Goal: Task Accomplishment & Management: Manage account settings

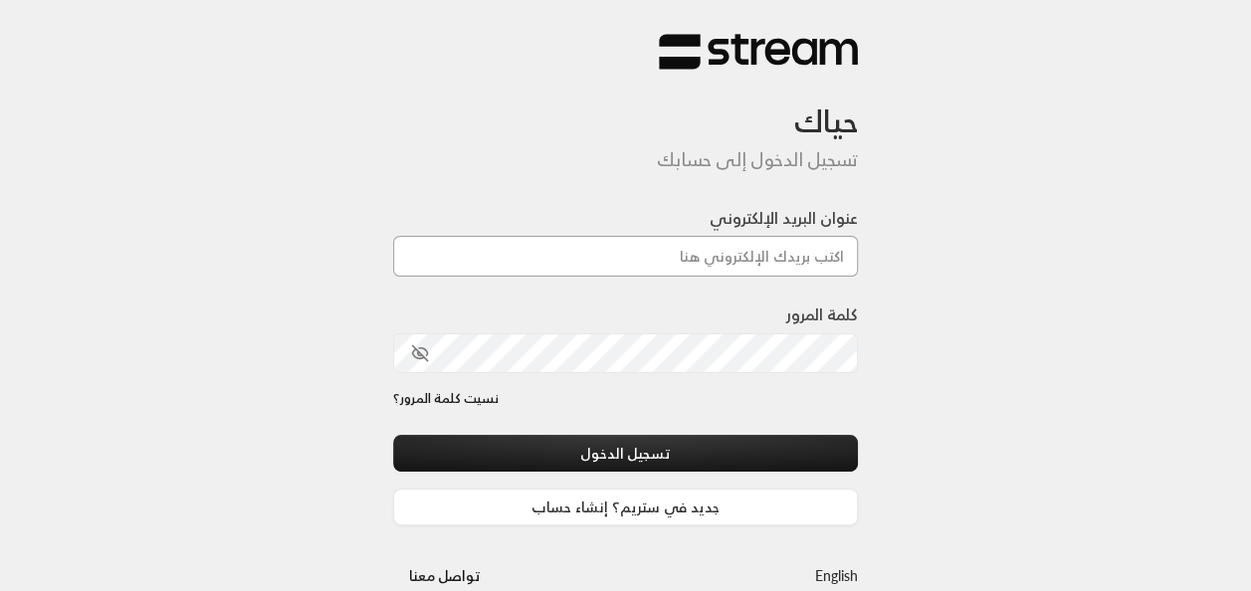
click at [456, 255] on input "عنوان البريد الإلكتروني" at bounding box center [626, 256] width 466 height 41
type input "[EMAIL_ADDRESS][DOMAIN_NAME]"
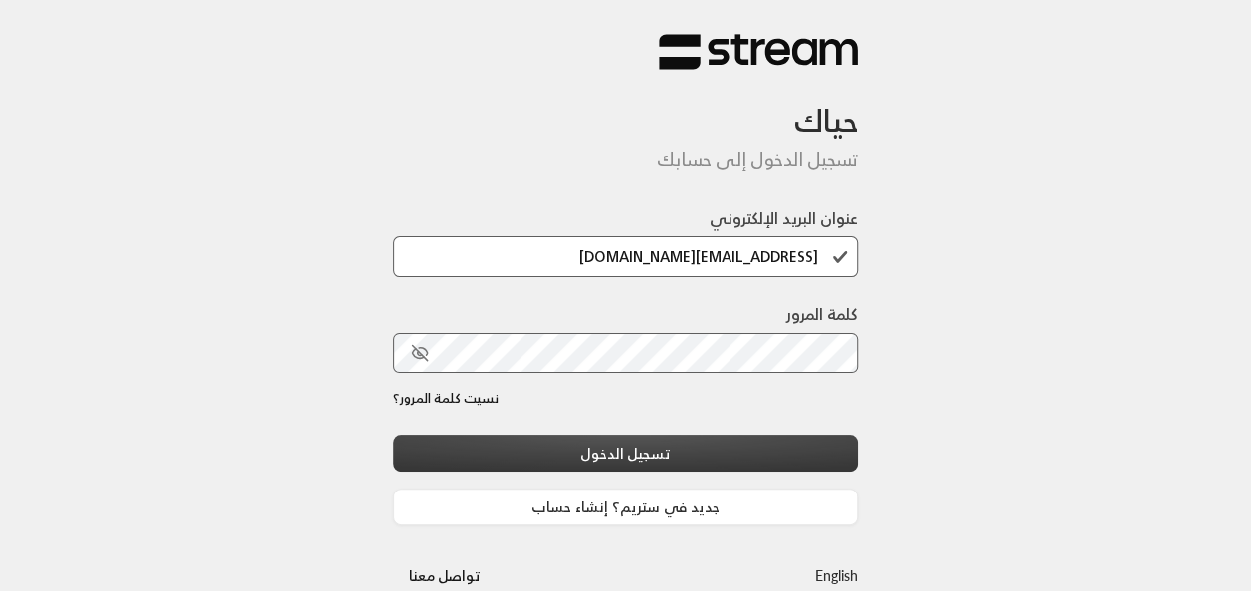
click at [664, 442] on button "تسجيل الدخول" at bounding box center [626, 453] width 466 height 37
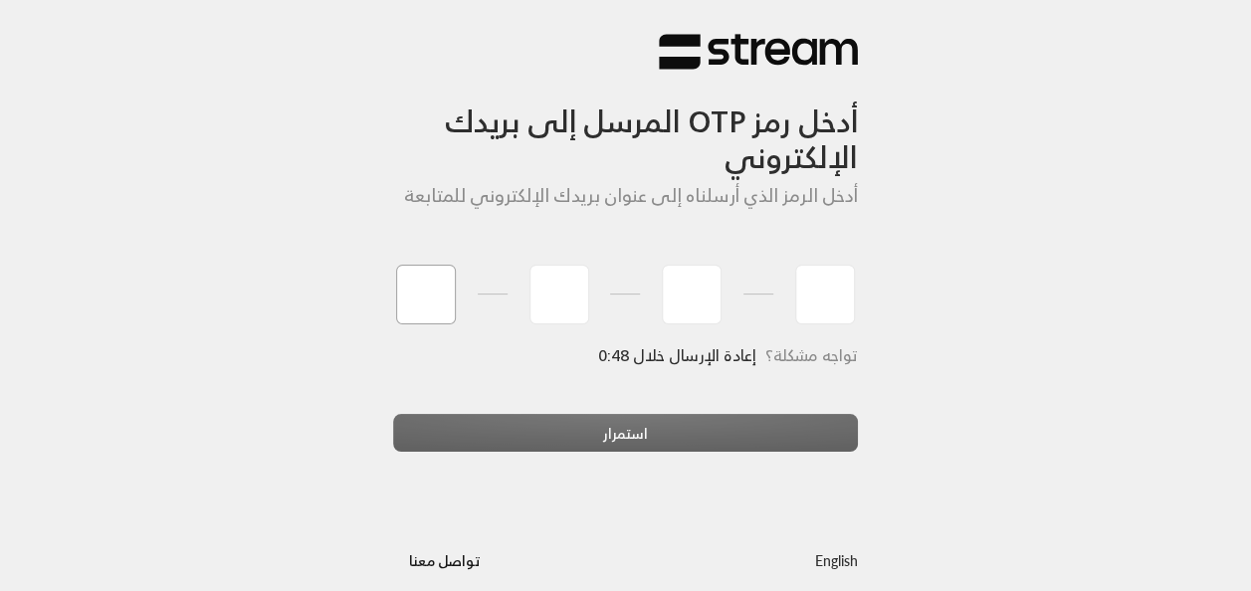
type input "7"
type input "4"
type input "0"
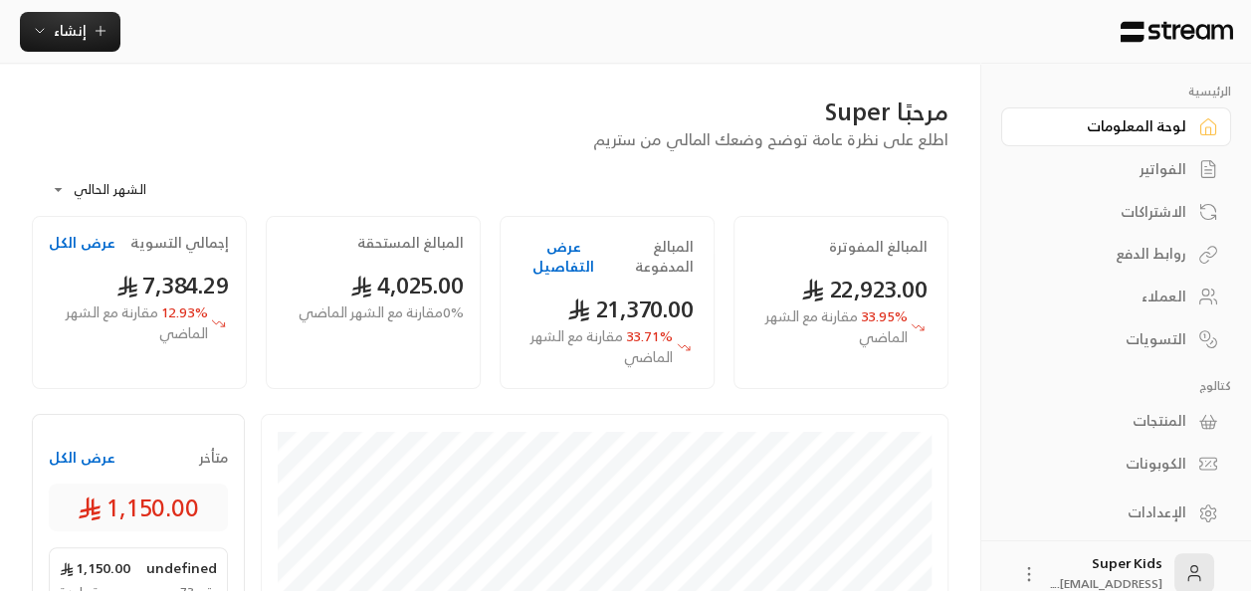
click at [98, 457] on button "عرض الكل" at bounding box center [82, 458] width 67 height 20
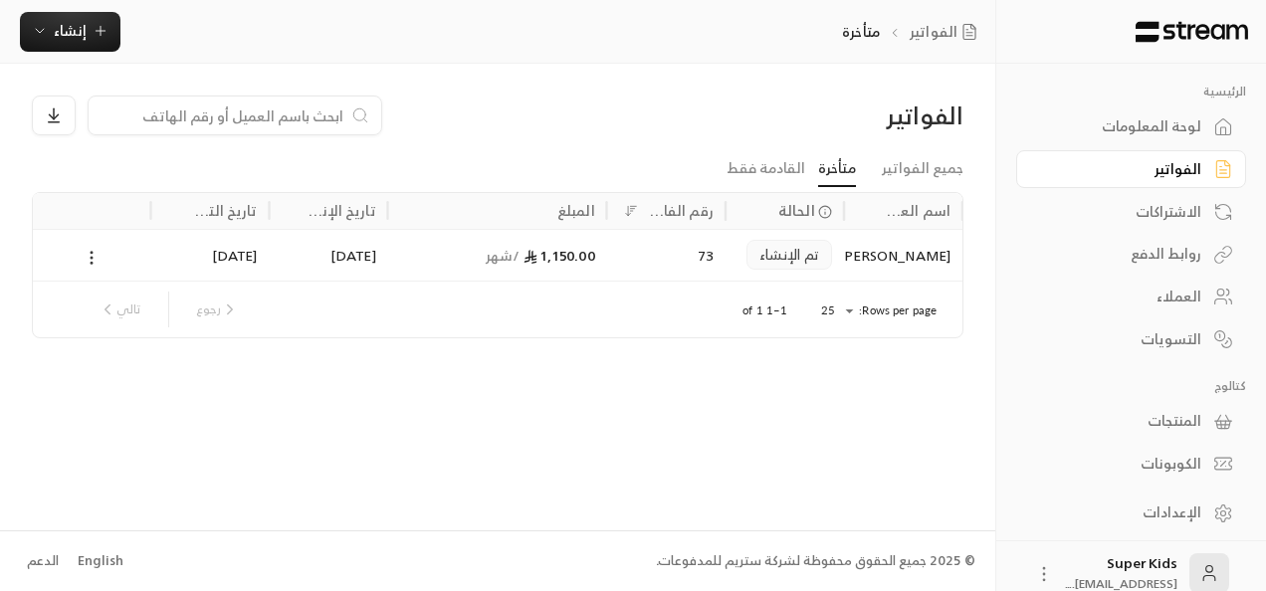
click at [92, 254] on icon at bounding box center [92, 258] width 18 height 18
click at [229, 398] on div at bounding box center [633, 295] width 1266 height 591
click at [1128, 131] on div "لوحة المعلومات" at bounding box center [1121, 126] width 160 height 20
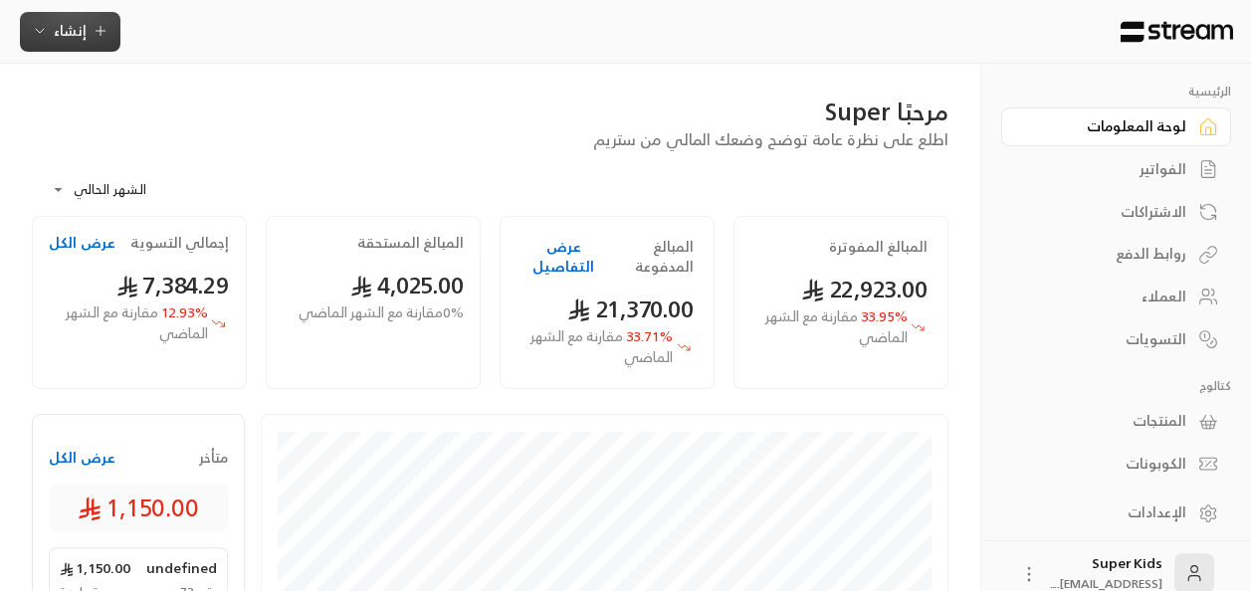
click at [50, 40] on span "إنشاء" at bounding box center [70, 30] width 77 height 25
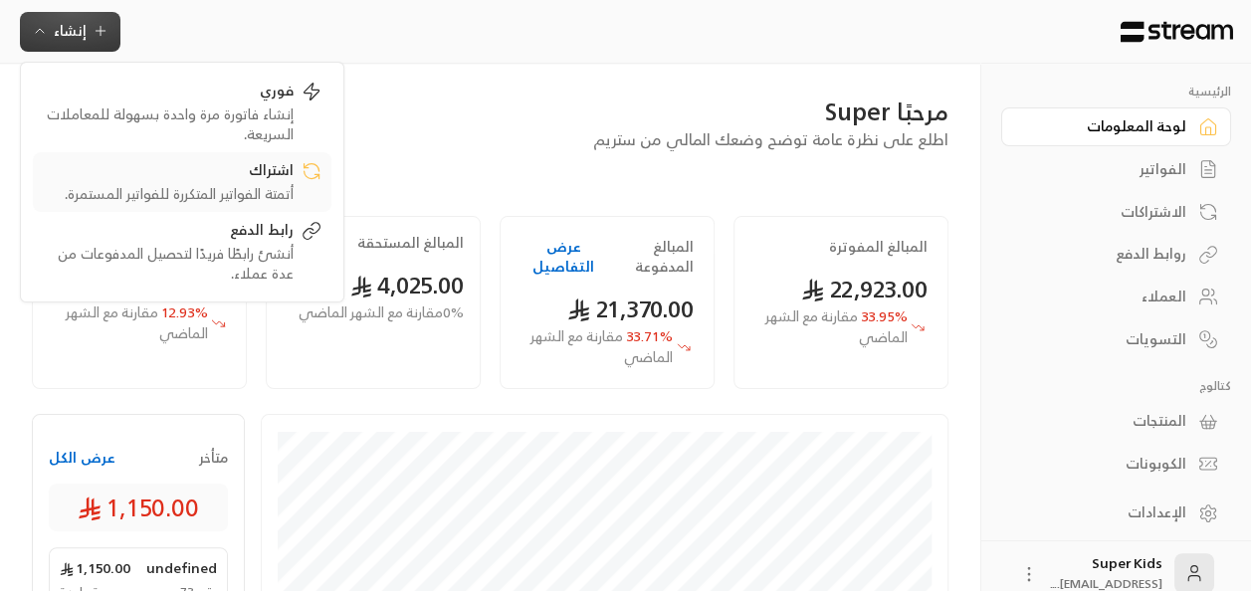
click at [271, 177] on div "اشتراك" at bounding box center [168, 172] width 251 height 24
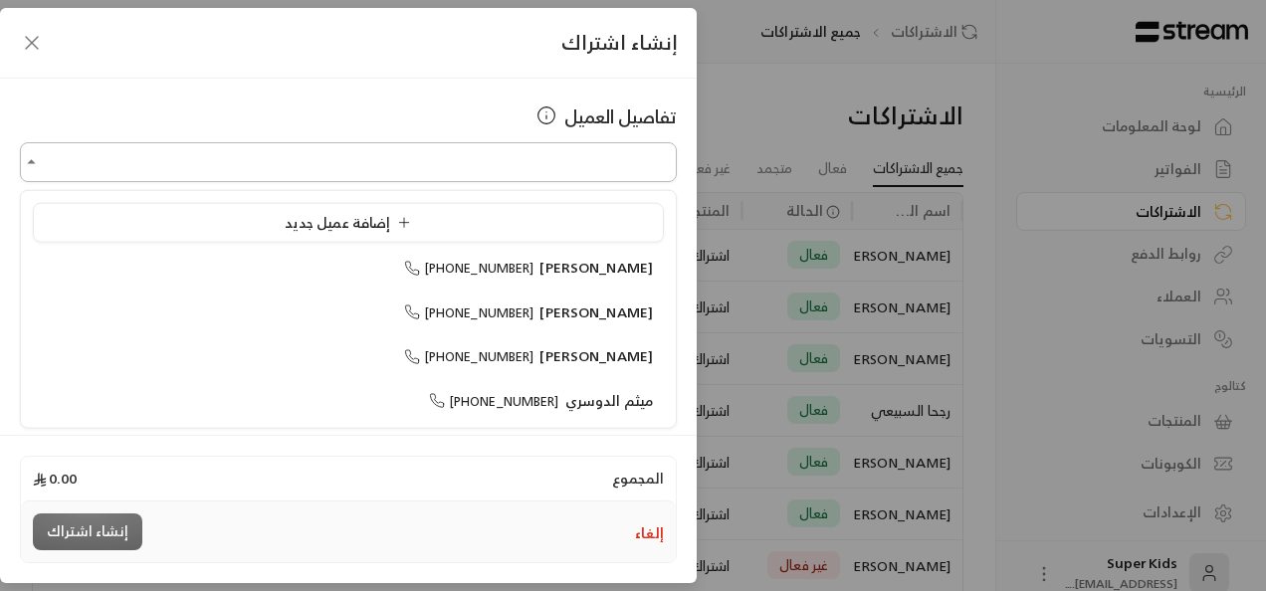
click at [592, 155] on input "اختر العميل" at bounding box center [348, 162] width 657 height 35
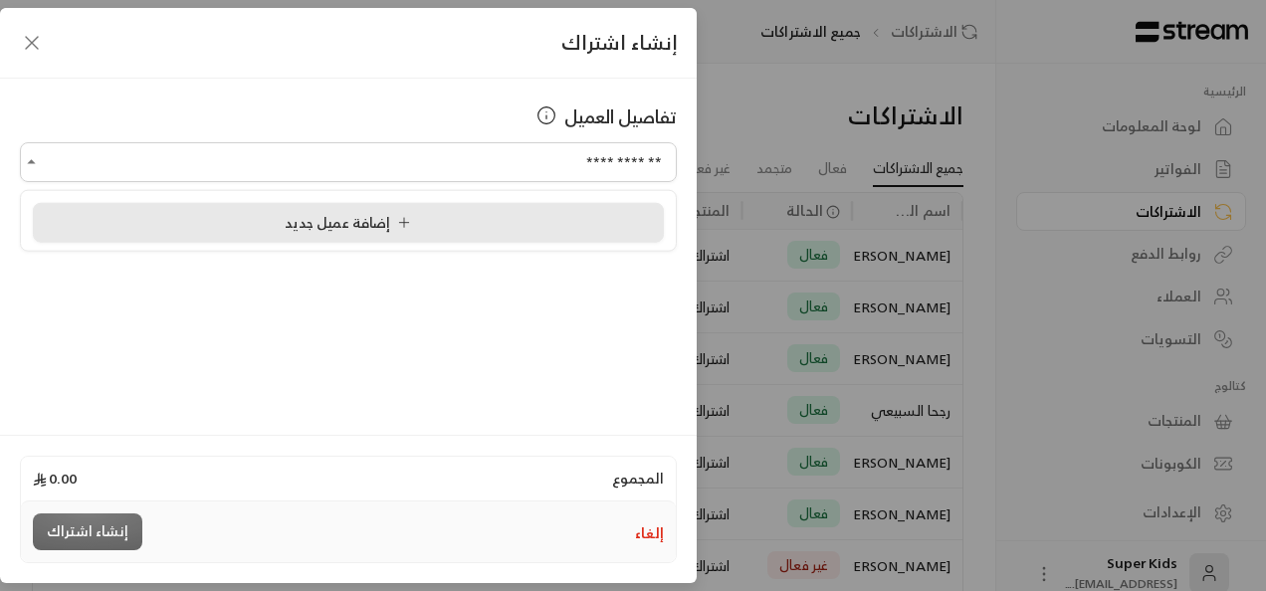
click at [414, 207] on li "إضافة عميل جديد" at bounding box center [348, 223] width 631 height 40
type input "**********"
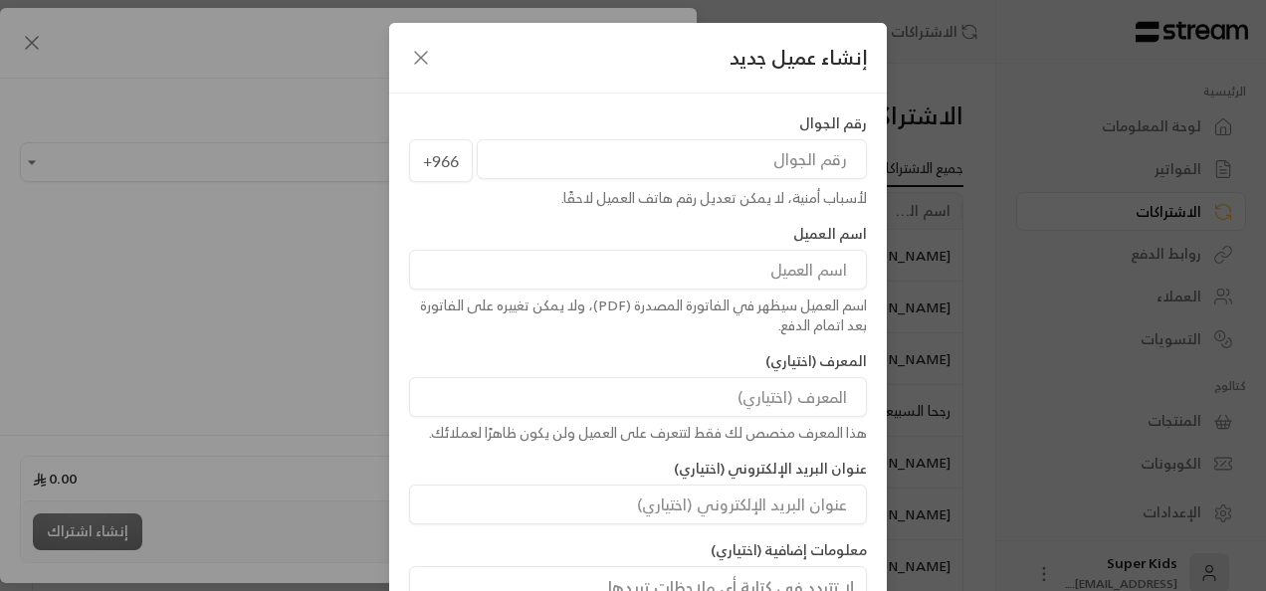
paste input "552443224"
type input "552443224"
click at [788, 277] on input at bounding box center [638, 270] width 458 height 40
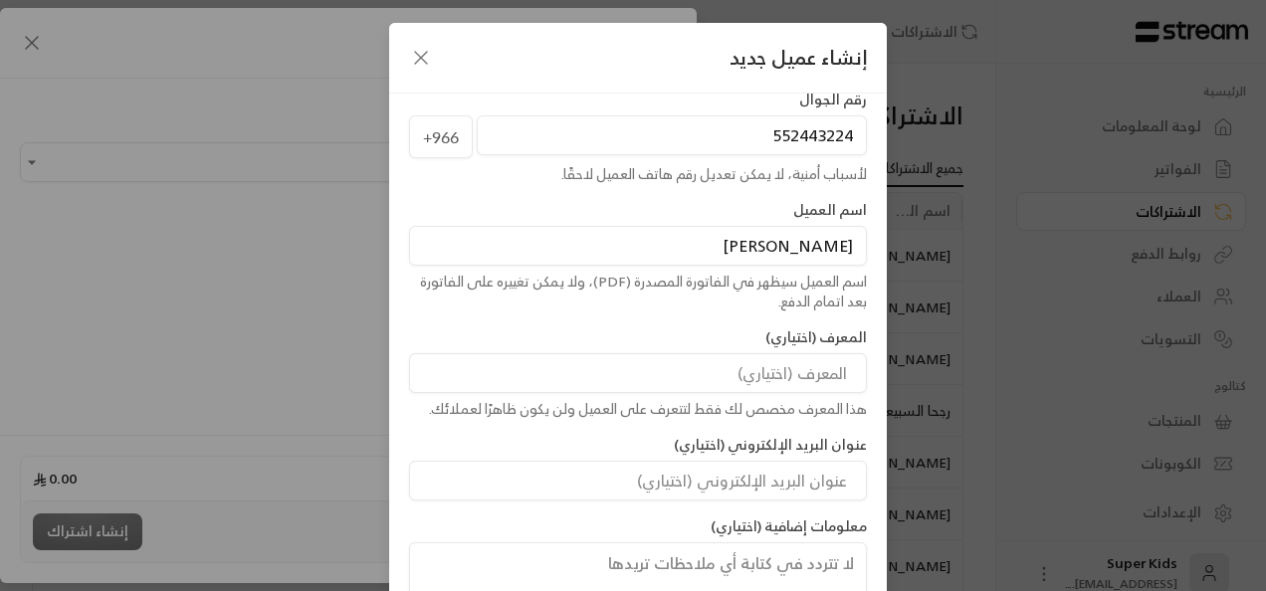
scroll to position [160, 0]
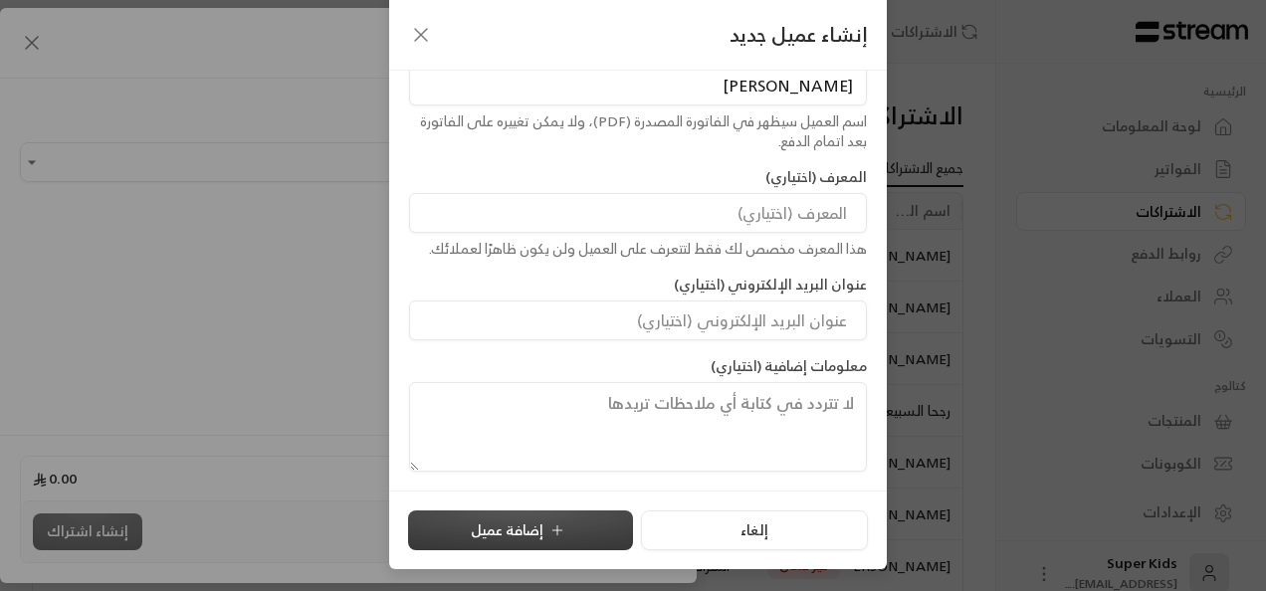
type input "[PERSON_NAME]"
click at [531, 530] on button "إضافة عميل" at bounding box center [520, 530] width 225 height 40
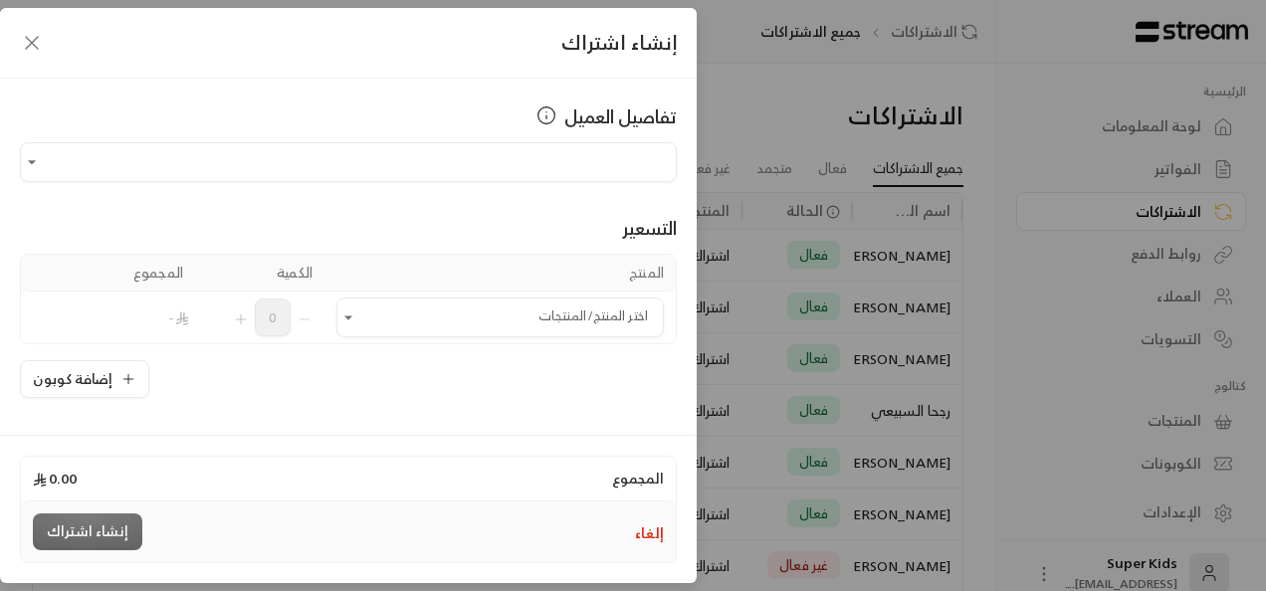
type input "**********"
click at [354, 322] on icon "Open" at bounding box center [348, 317] width 20 height 20
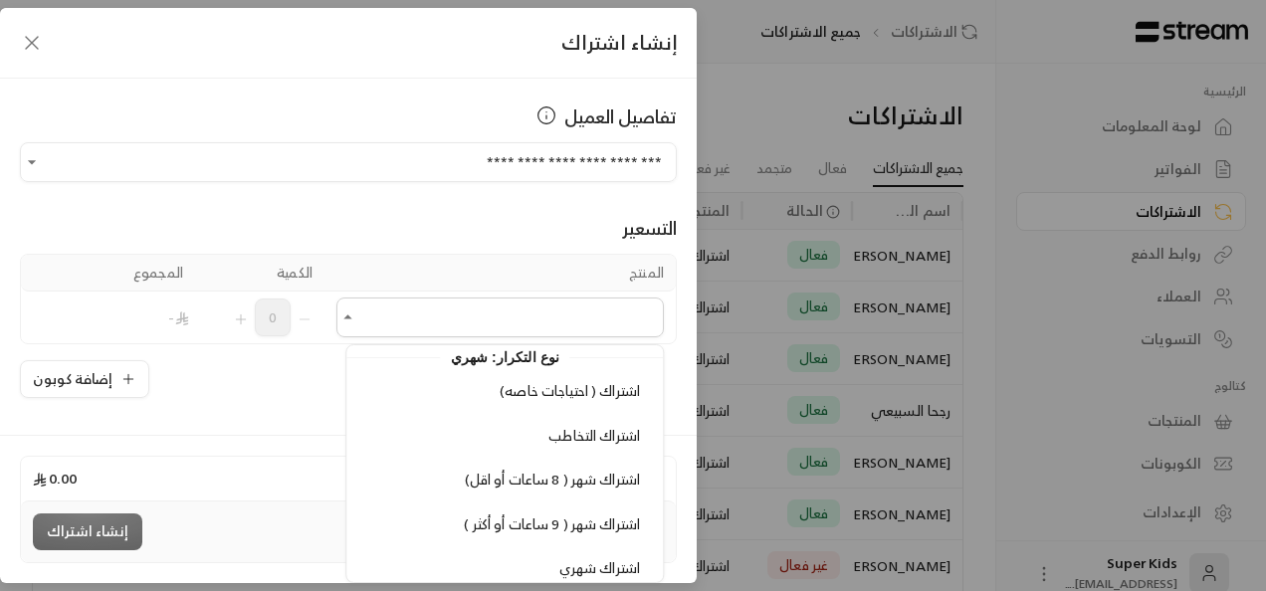
scroll to position [437, 0]
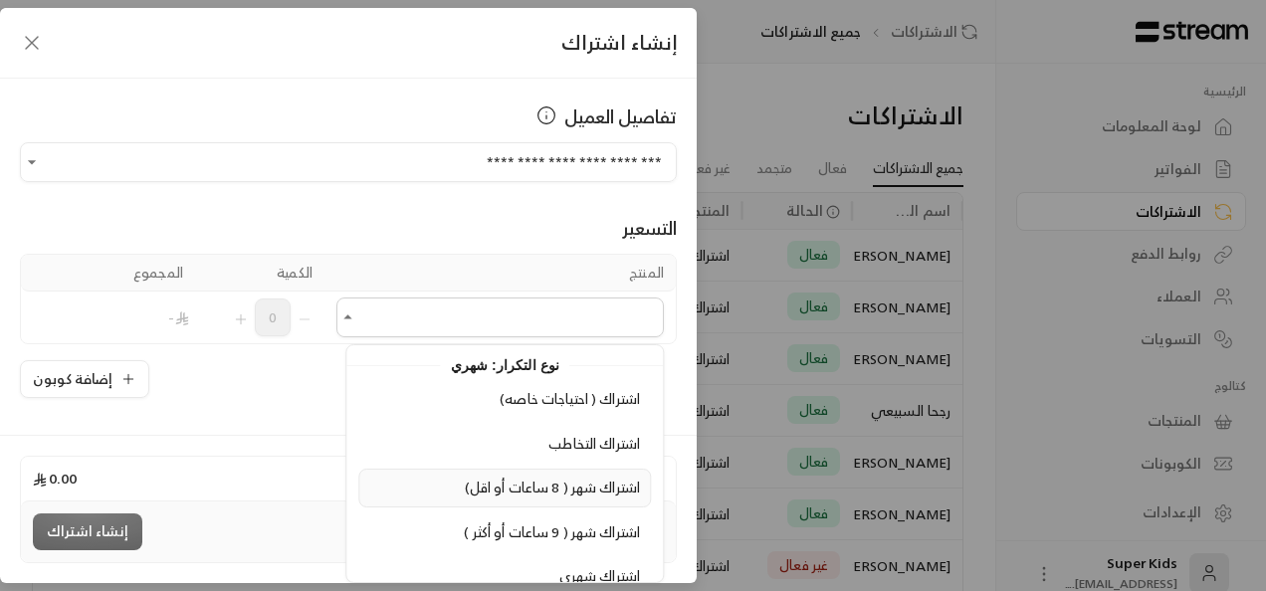
click at [525, 480] on span "اشتراك شهر ( 8 ساعات أو اقل)" at bounding box center [552, 487] width 175 height 25
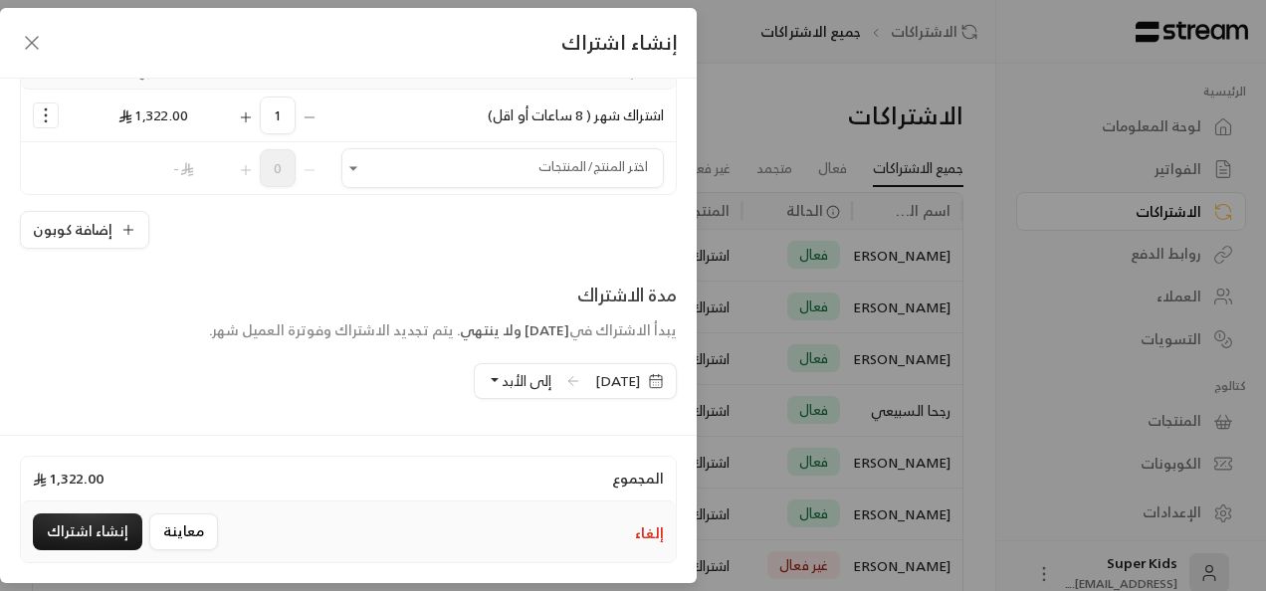
scroll to position [205, 0]
click at [595, 384] on span "[DATE]" at bounding box center [617, 378] width 45 height 20
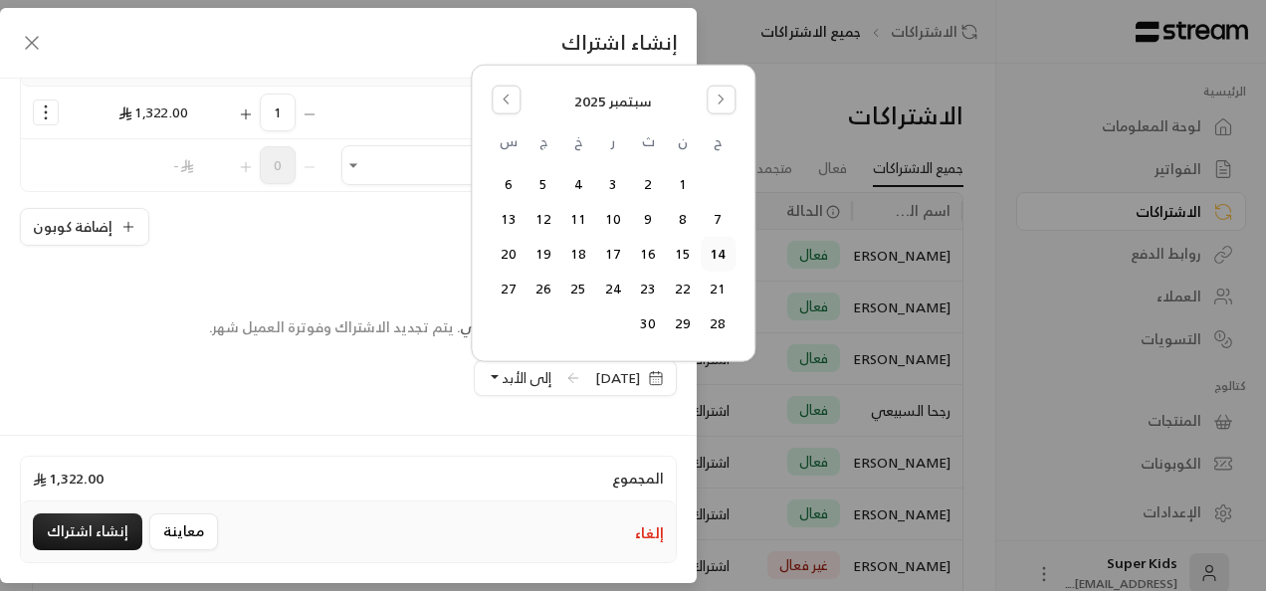
click at [712, 253] on button "14" at bounding box center [718, 254] width 33 height 33
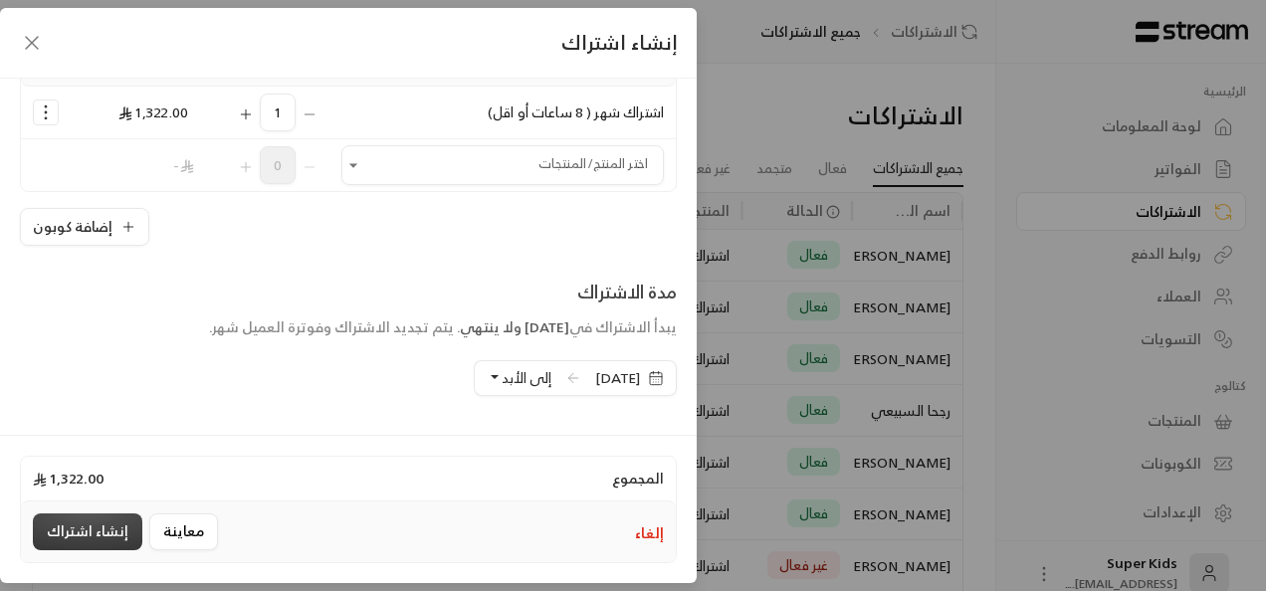
click at [92, 527] on button "إنشاء اشتراك" at bounding box center [87, 531] width 109 height 37
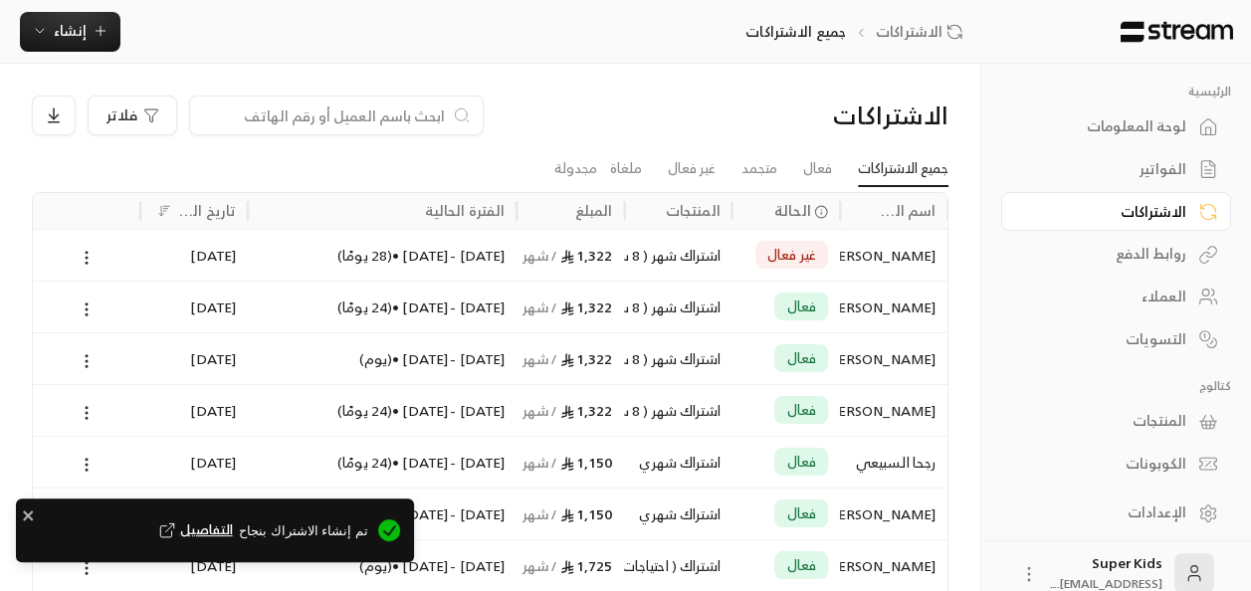
click at [21, 511] on div "تم إنشاء الاشتراك بنجاح التفاصيل" at bounding box center [215, 531] width 398 height 64
click at [28, 513] on icon "close" at bounding box center [29, 515] width 14 height 16
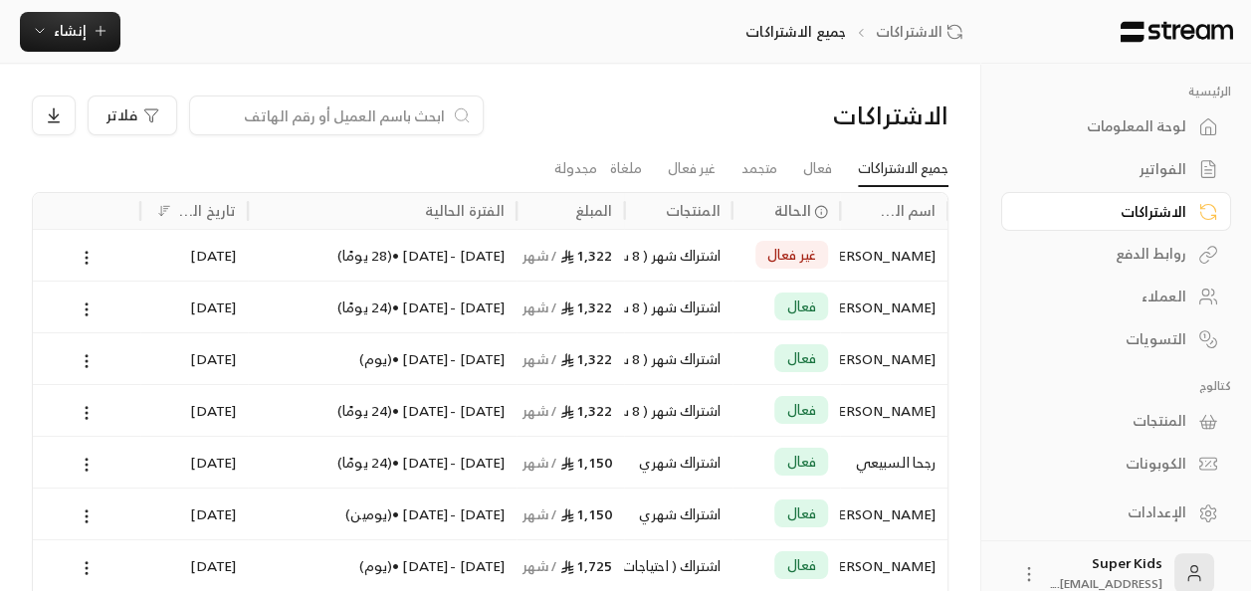
click at [1167, 116] on div "لوحة المعلومات" at bounding box center [1106, 126] width 160 height 20
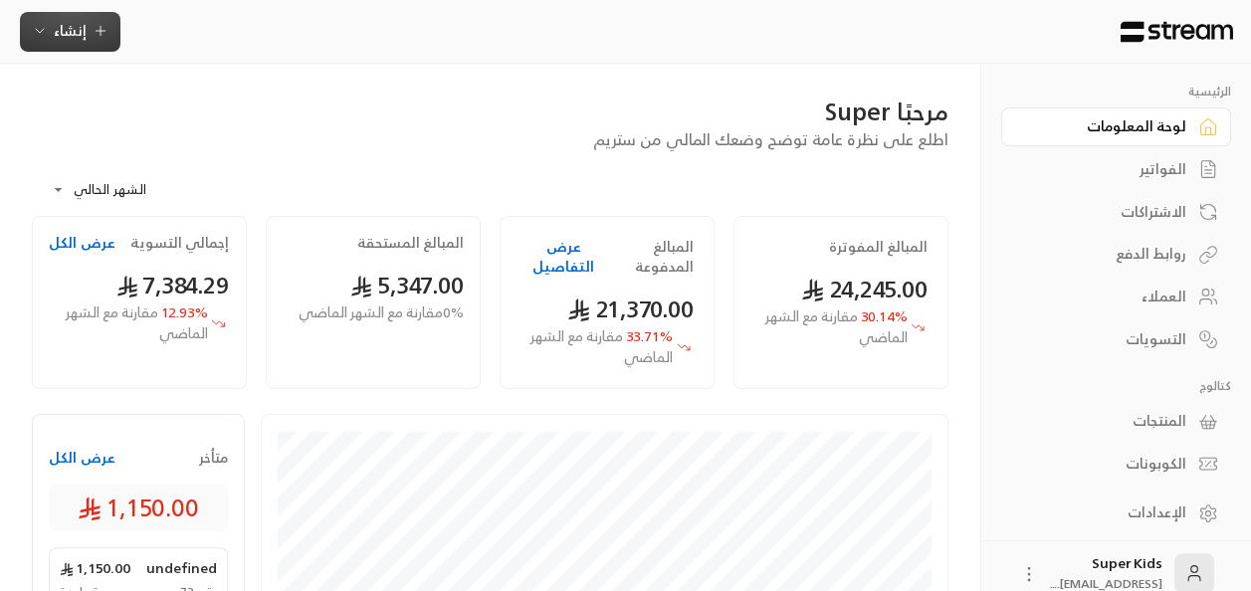
click at [78, 30] on span "إنشاء" at bounding box center [70, 30] width 33 height 25
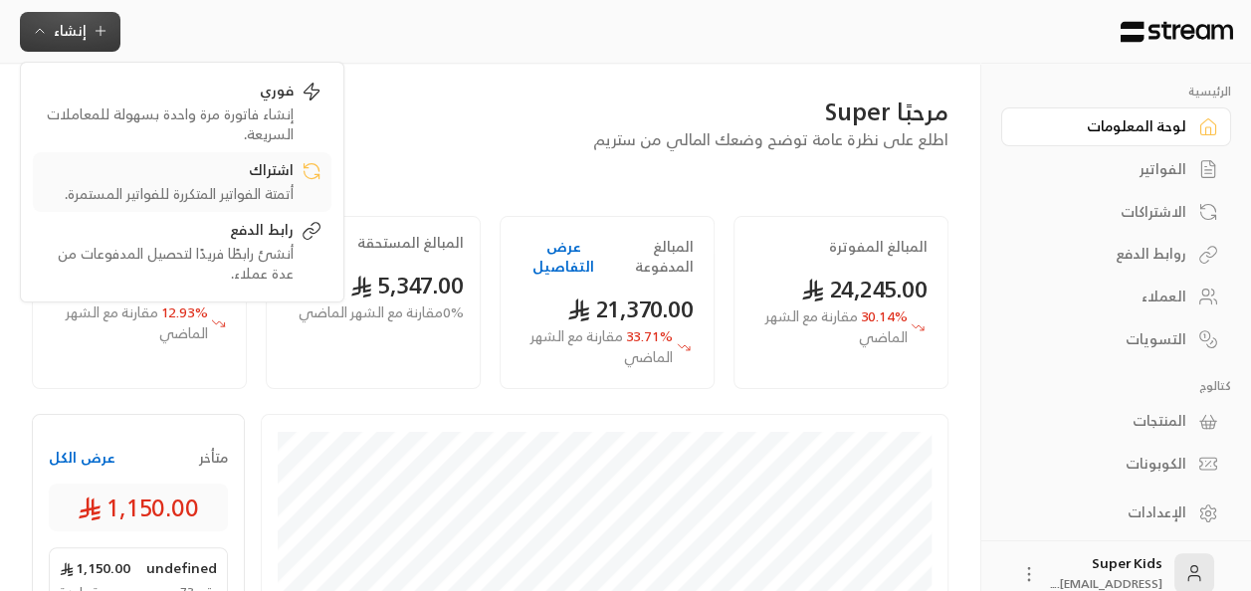
click at [253, 187] on div "أتمتة الفواتير المتكررة للفواتير المستمرة." at bounding box center [168, 194] width 251 height 20
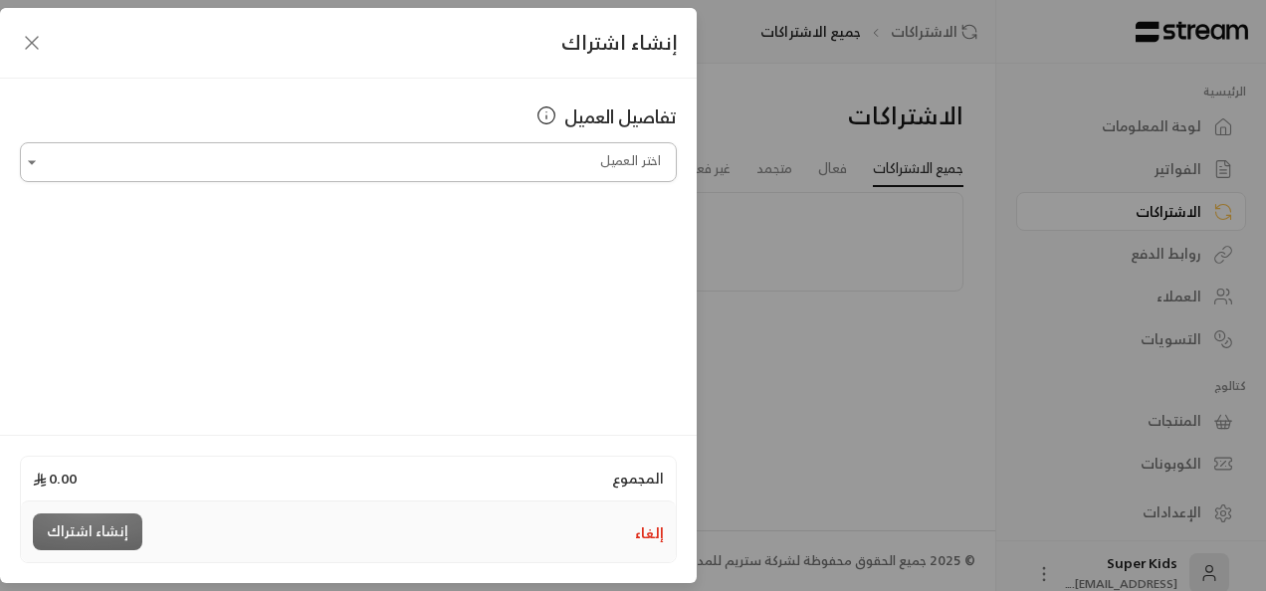
click at [592, 147] on input "اختر العميل" at bounding box center [348, 162] width 657 height 35
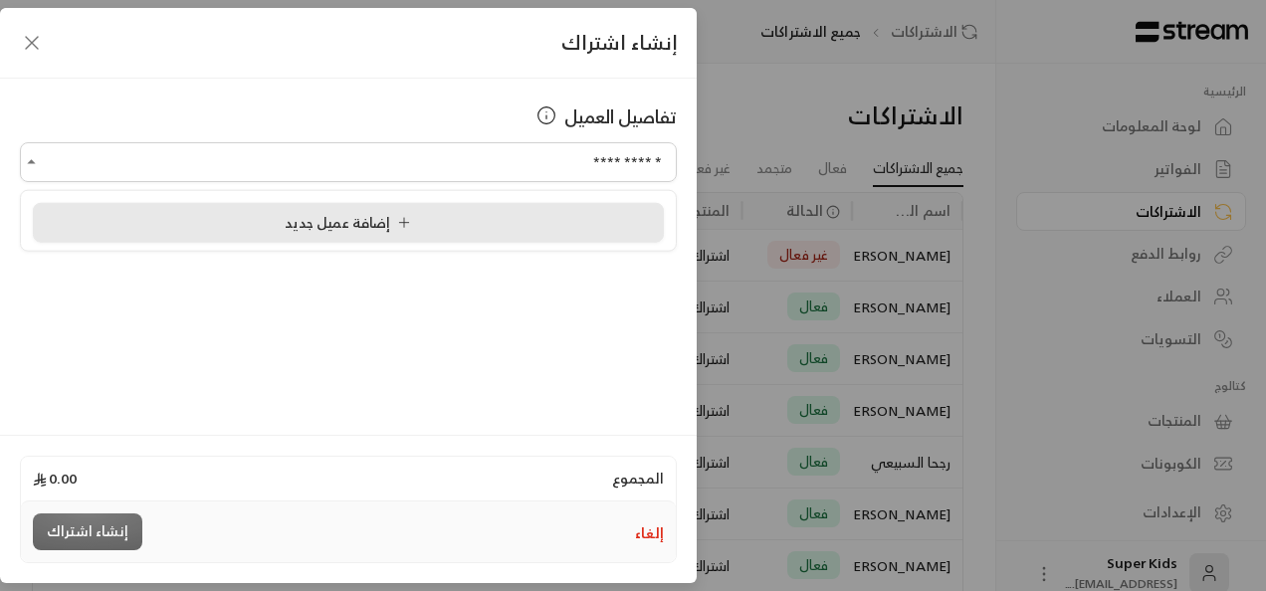
click at [524, 214] on div "إضافة عميل جديد" at bounding box center [348, 222] width 609 height 21
type input "**********"
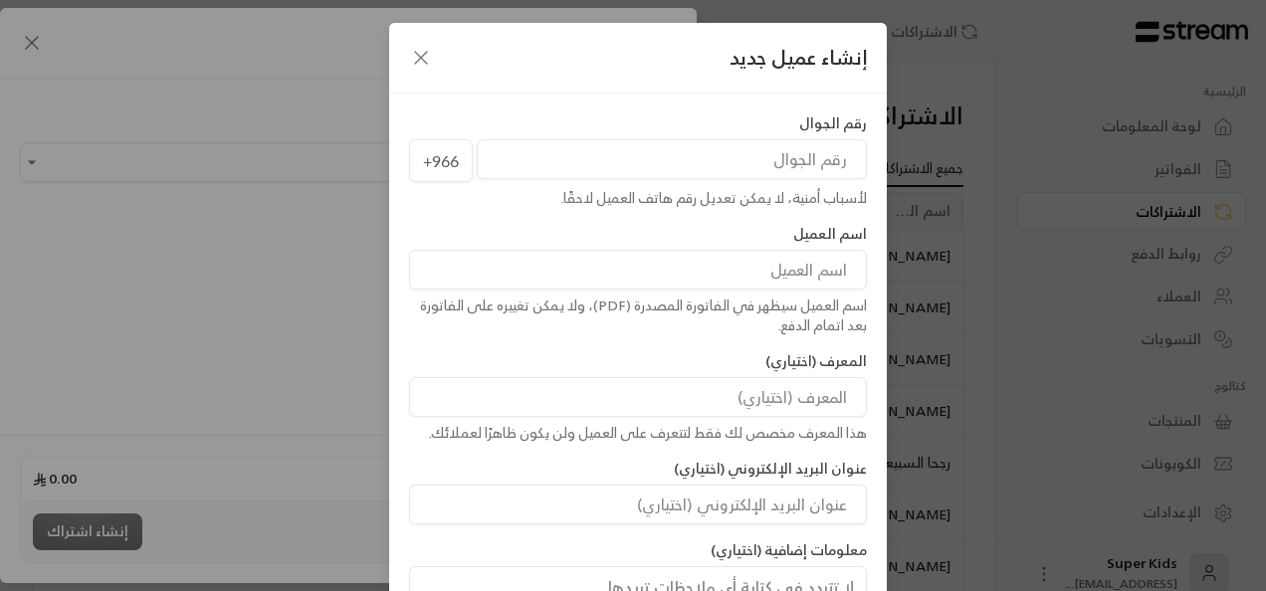
paste input "507066947"
type input "507066947"
click at [800, 271] on input at bounding box center [638, 270] width 458 height 40
type input "ترف الحامدي"
click at [568, 401] on input at bounding box center [638, 397] width 458 height 40
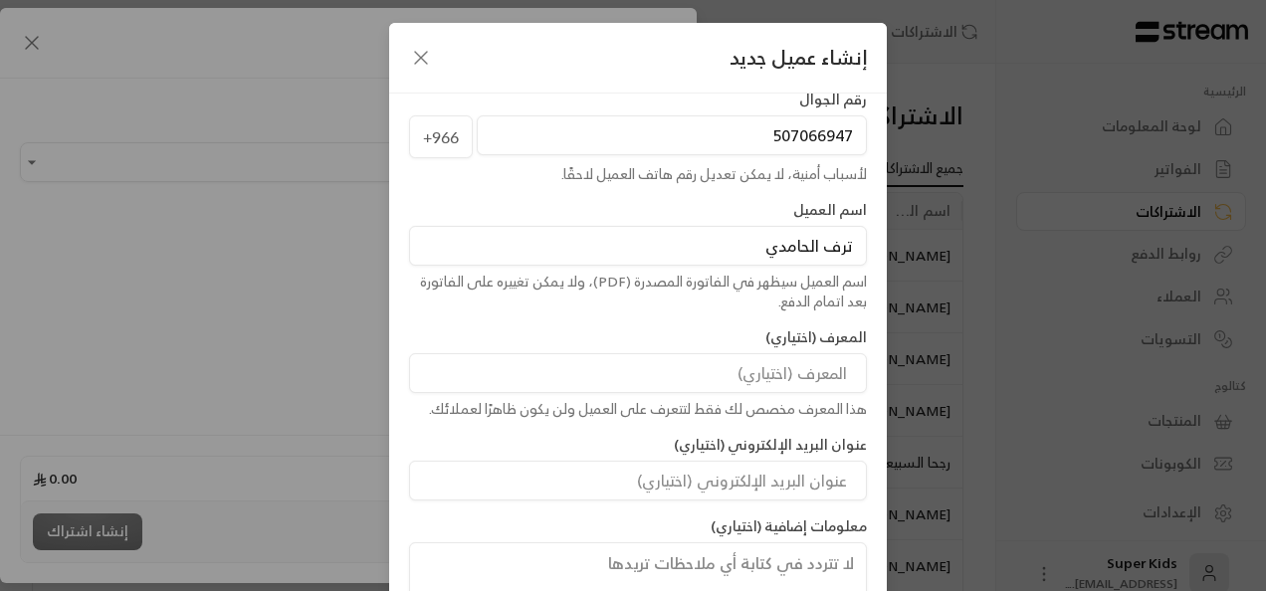
scroll to position [160, 0]
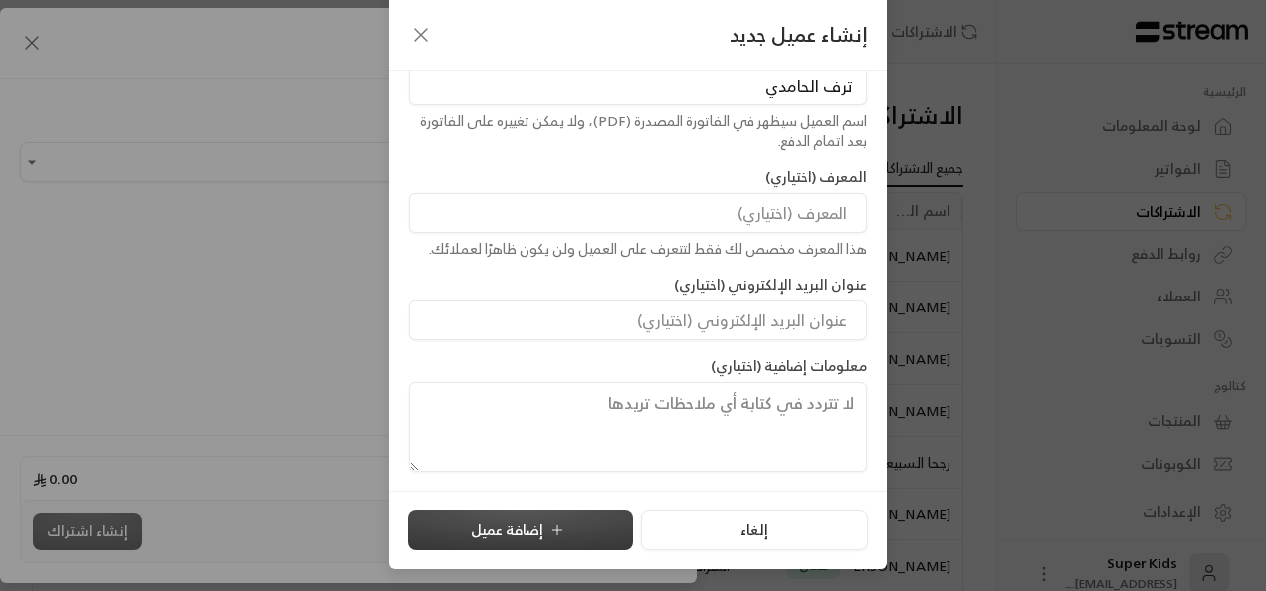
click at [476, 529] on button "إضافة عميل" at bounding box center [520, 530] width 225 height 40
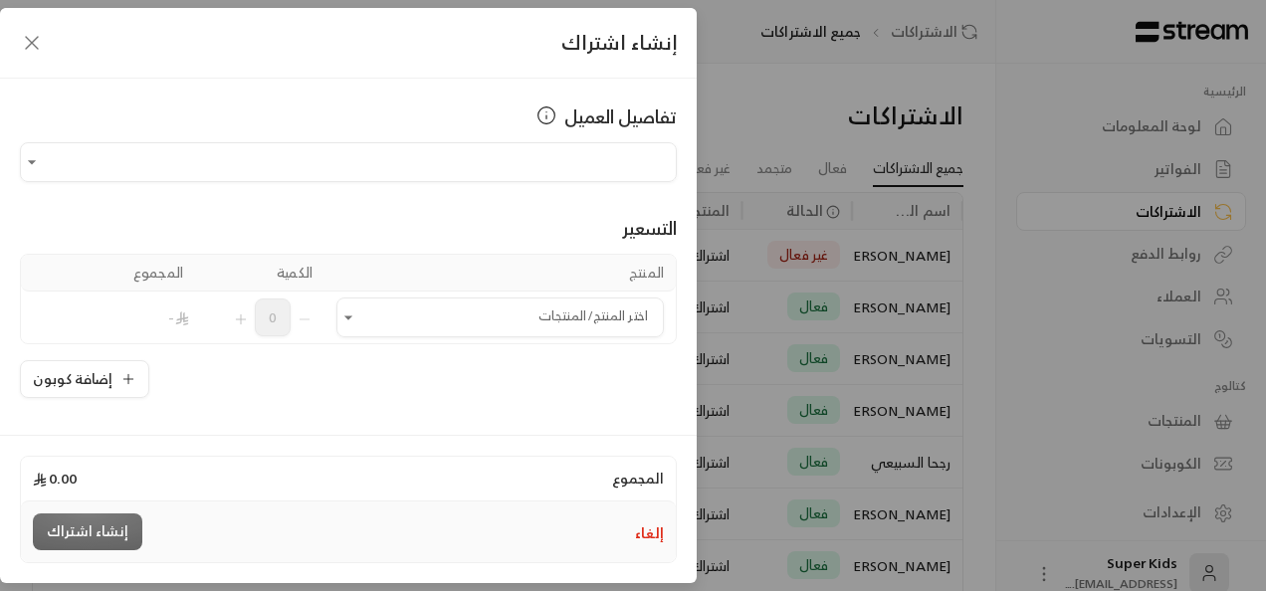
type input "**********"
click at [358, 322] on icon "Open" at bounding box center [348, 317] width 20 height 20
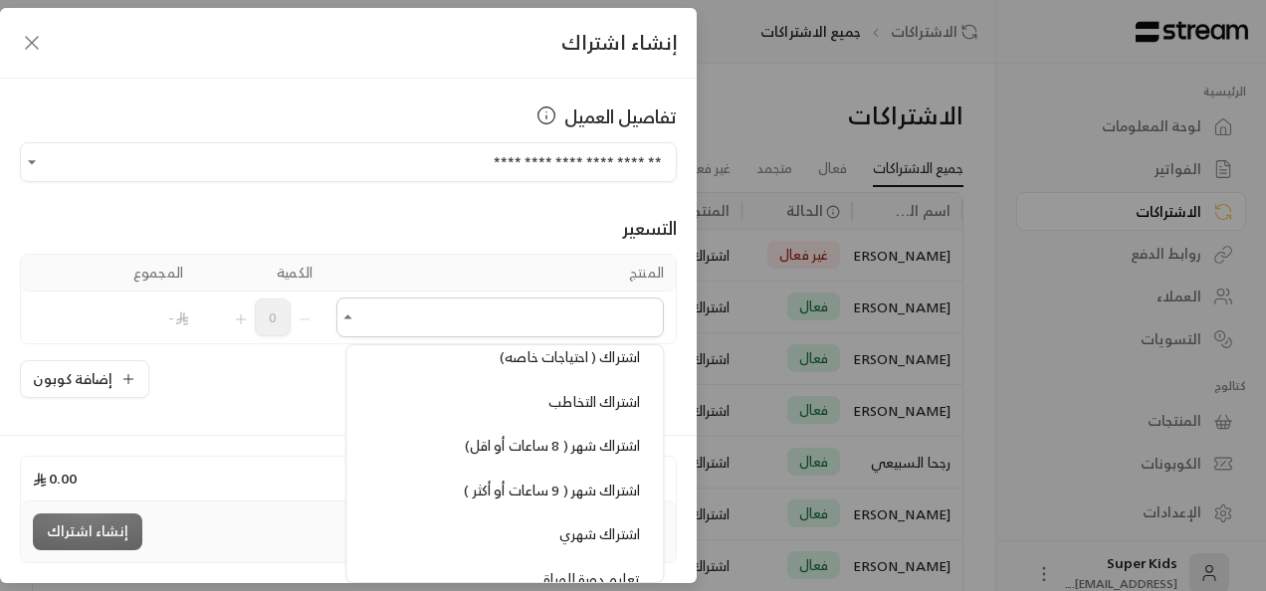
scroll to position [492, 0]
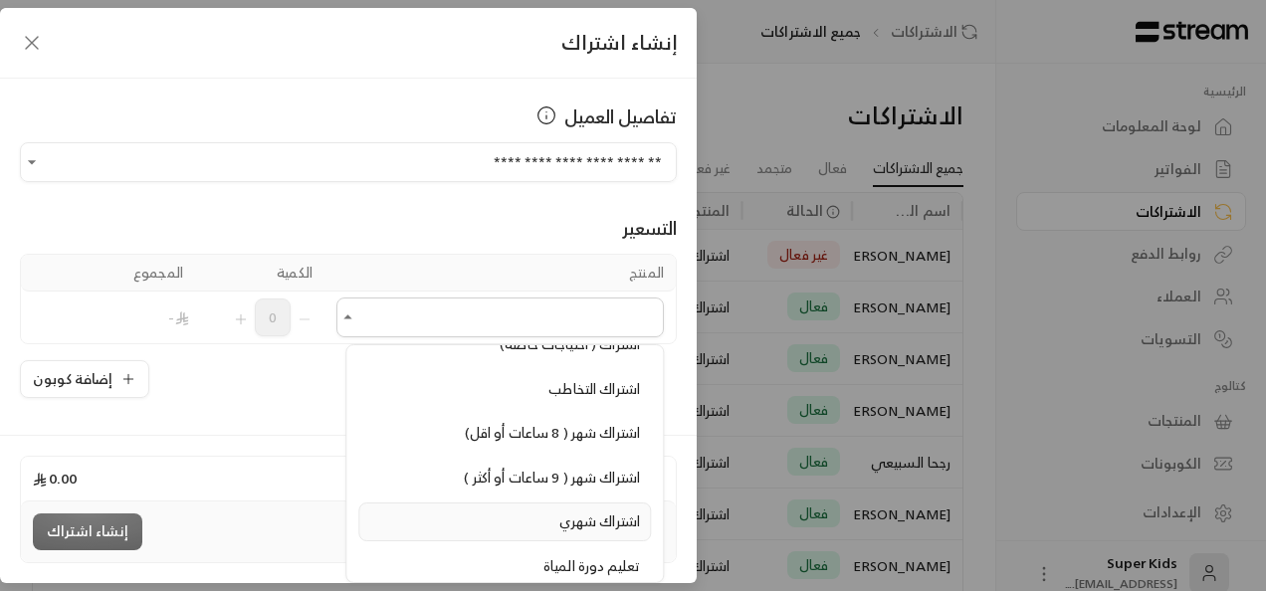
click at [531, 513] on div "اشتراك شهري" at bounding box center [504, 521] width 271 height 21
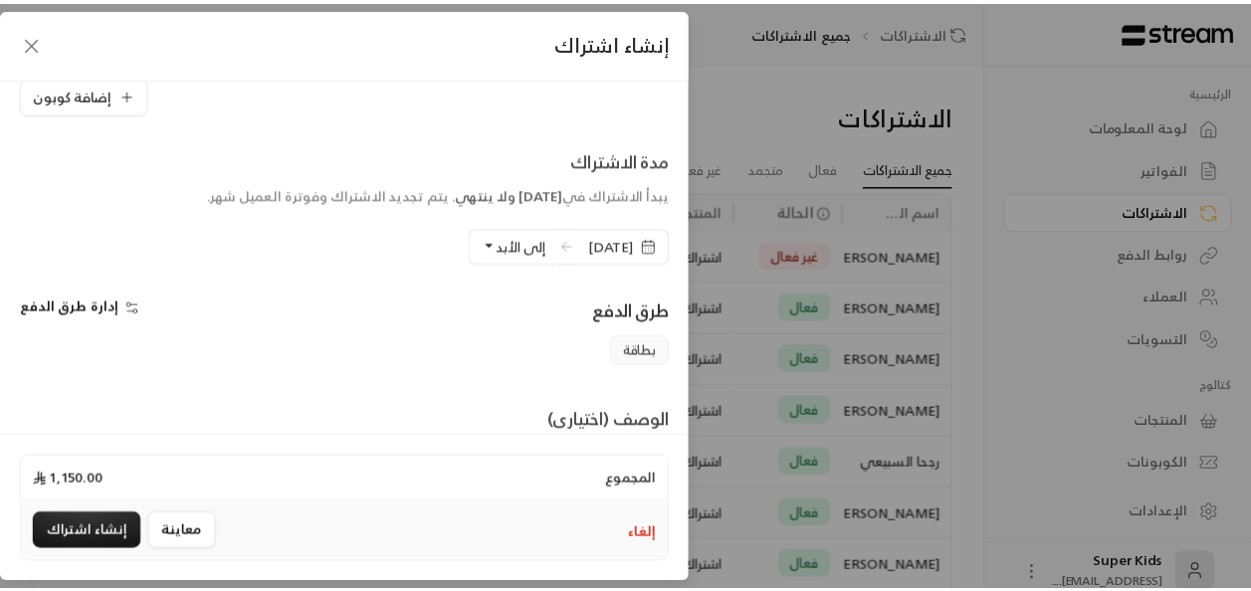
scroll to position [345, 0]
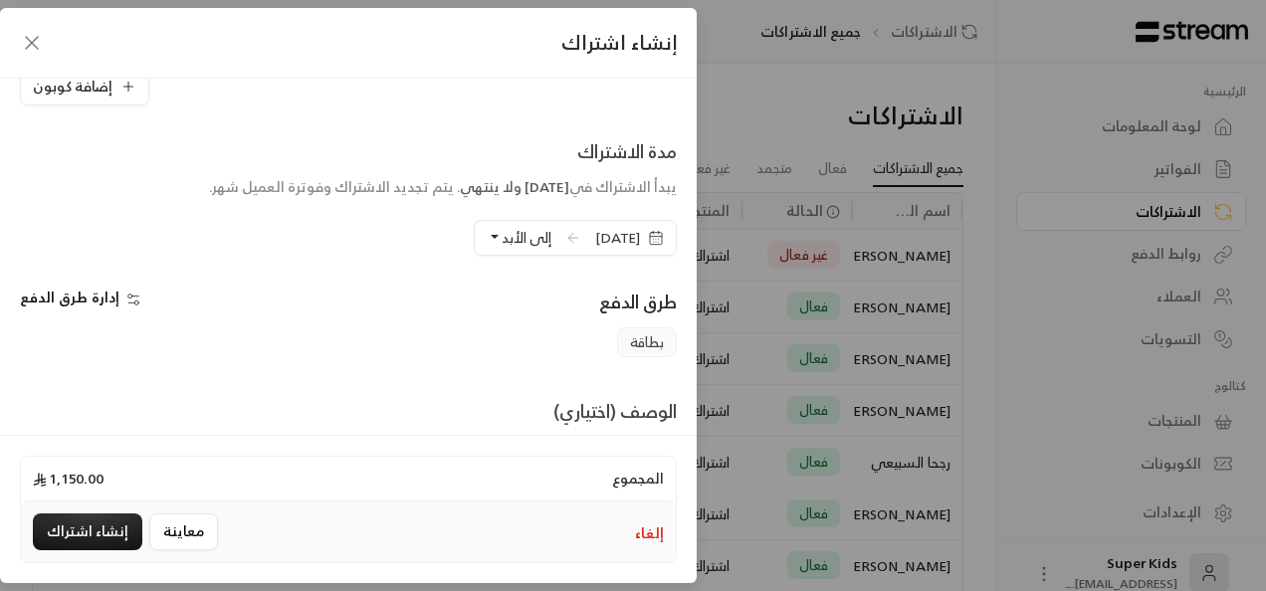
click at [595, 230] on span "[DATE]" at bounding box center [617, 238] width 45 height 20
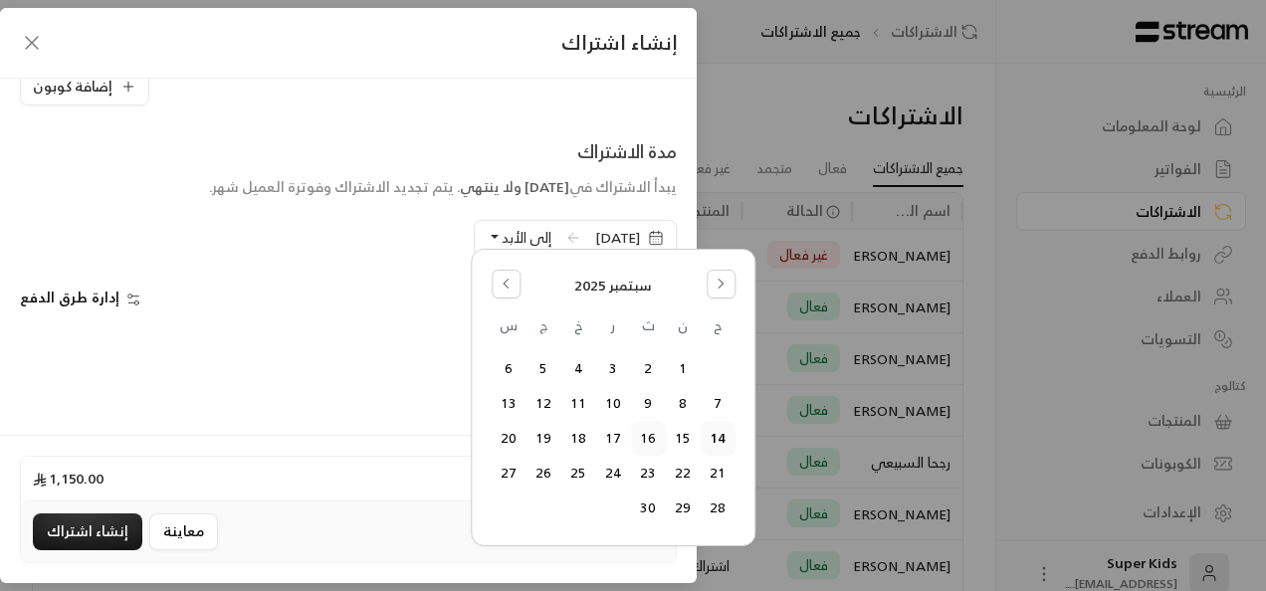
click at [652, 436] on button "16" at bounding box center [648, 438] width 33 height 33
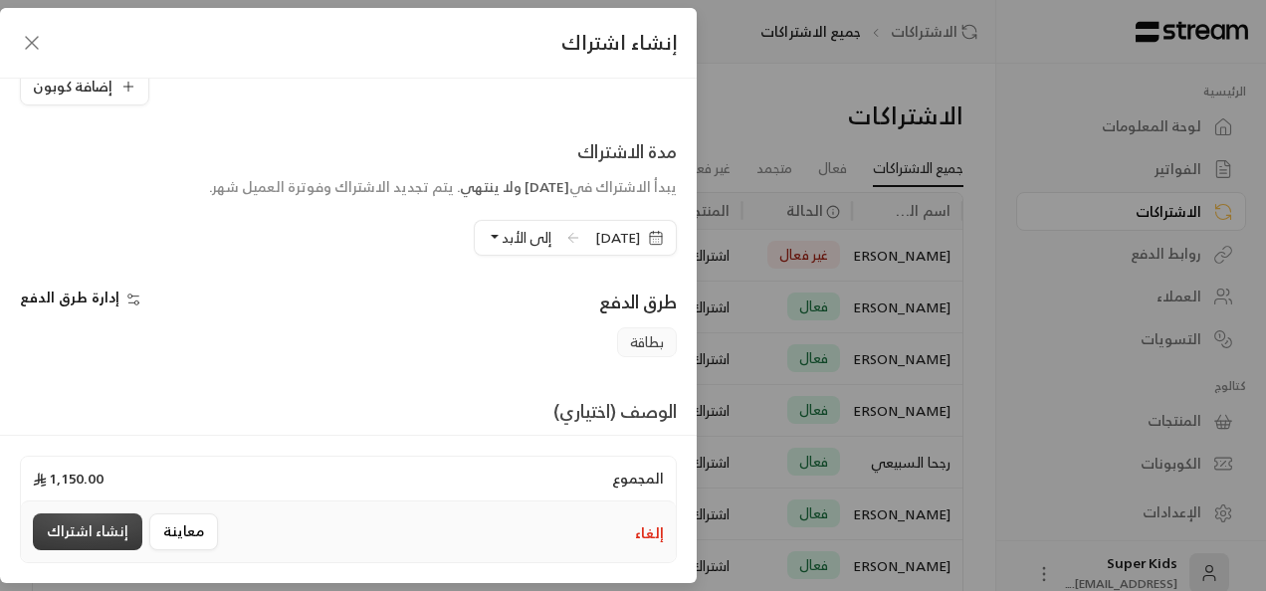
click at [90, 529] on button "إنشاء اشتراك" at bounding box center [87, 531] width 109 height 37
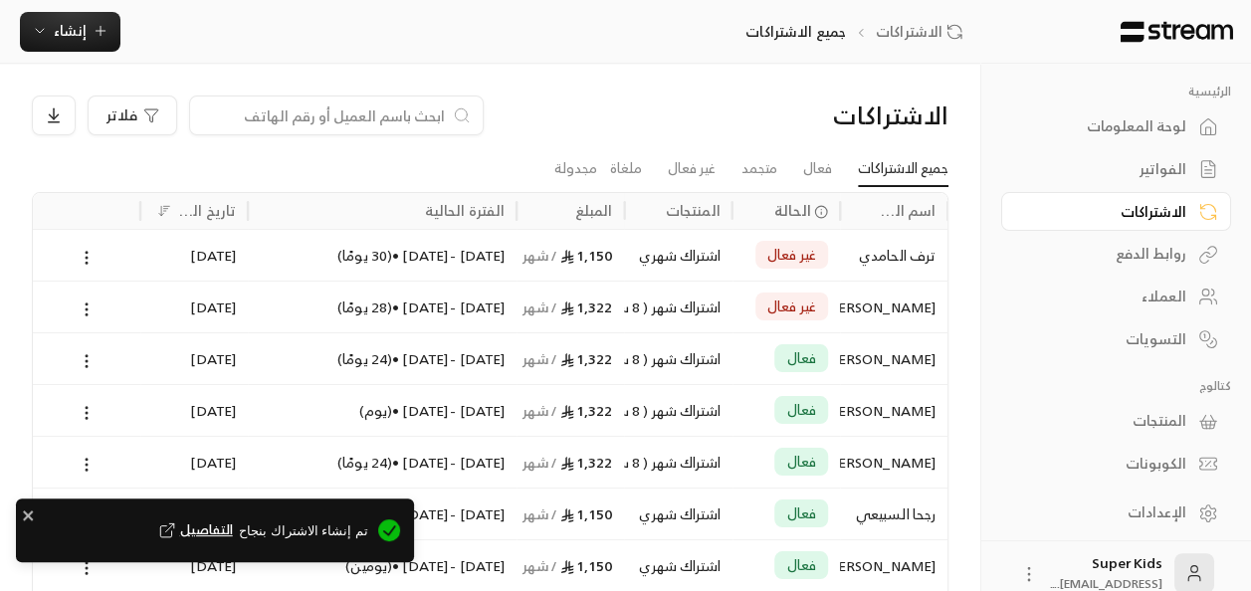
click at [21, 516] on div "تم إنشاء الاشتراك بنجاح التفاصيل" at bounding box center [215, 531] width 398 height 64
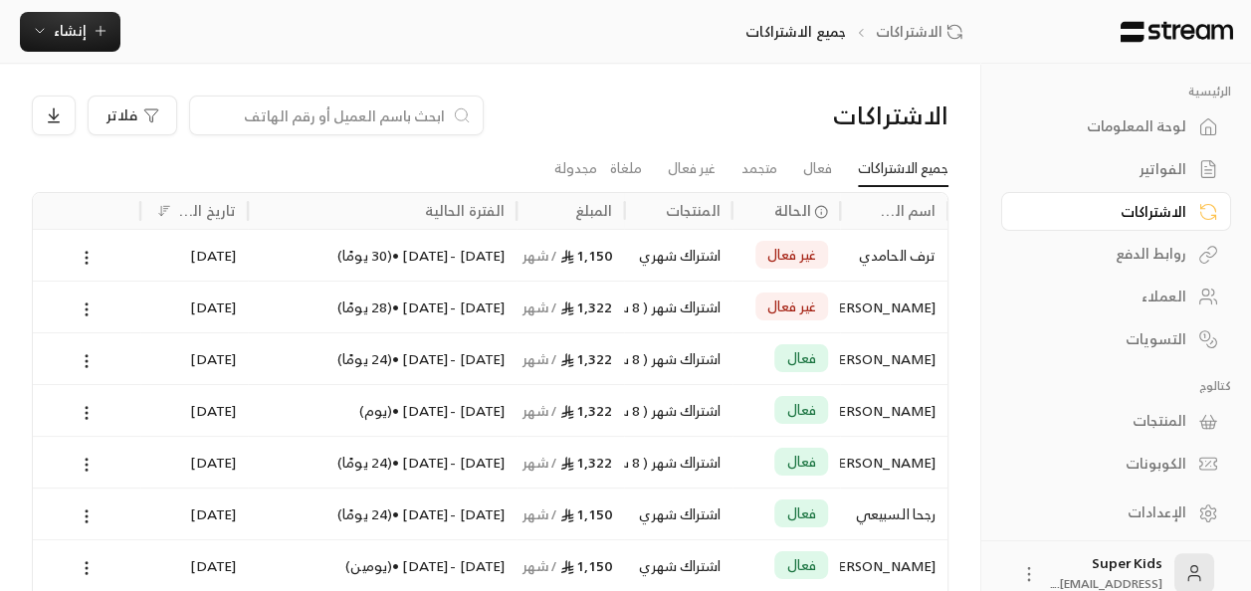
click at [1151, 133] on div "لوحة المعلومات" at bounding box center [1106, 126] width 160 height 20
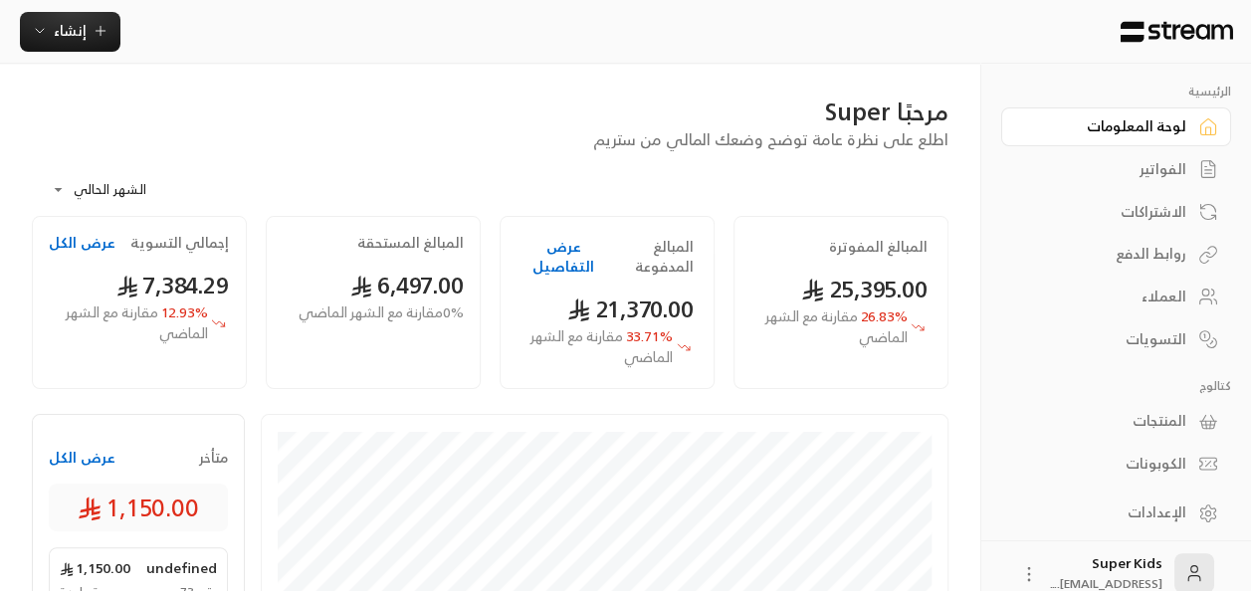
click at [87, 460] on button "عرض الكل" at bounding box center [82, 458] width 67 height 20
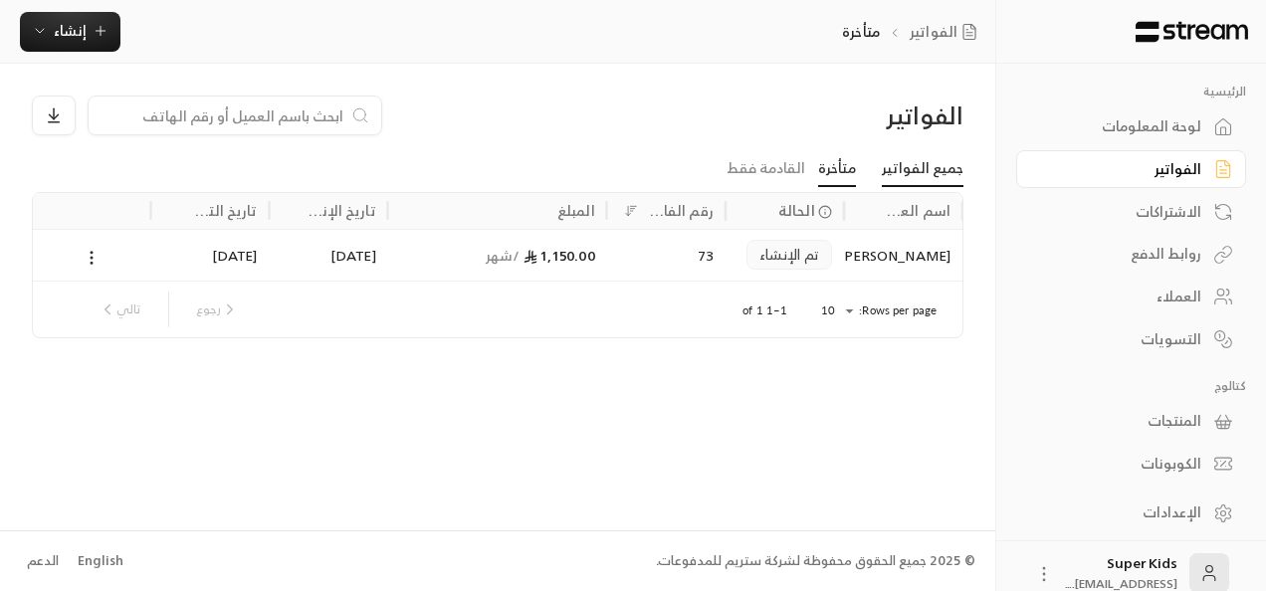
click at [939, 180] on link "جميع الفواتير" at bounding box center [923, 169] width 82 height 36
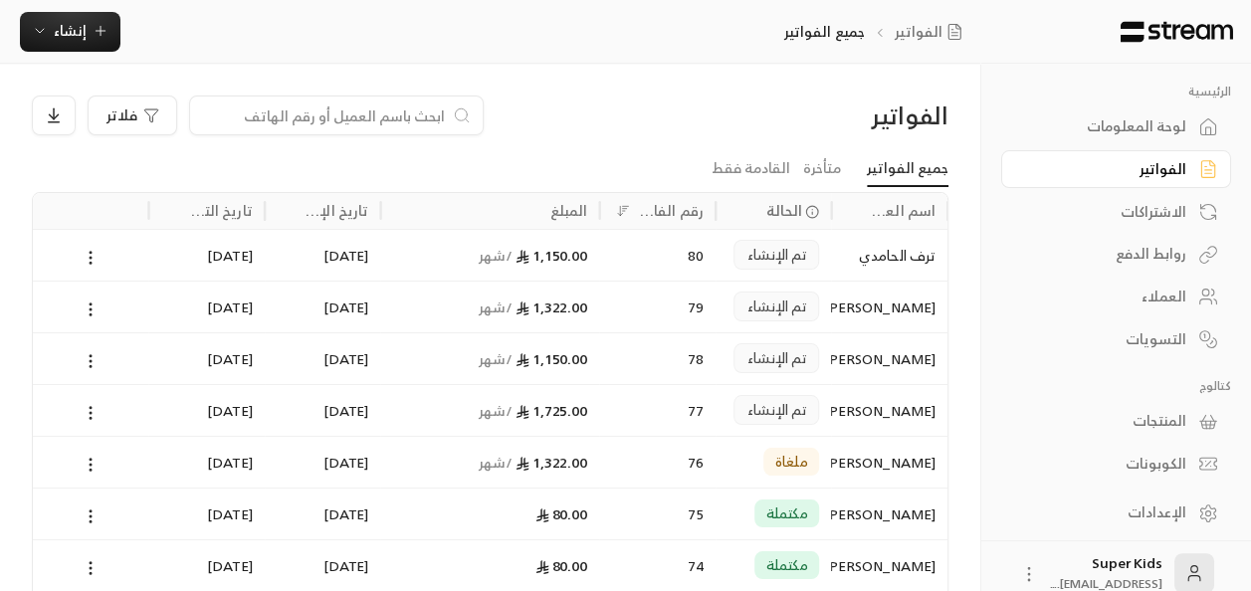
click at [1162, 123] on div "لوحة المعلومات" at bounding box center [1106, 126] width 160 height 20
